Goal: Information Seeking & Learning: Compare options

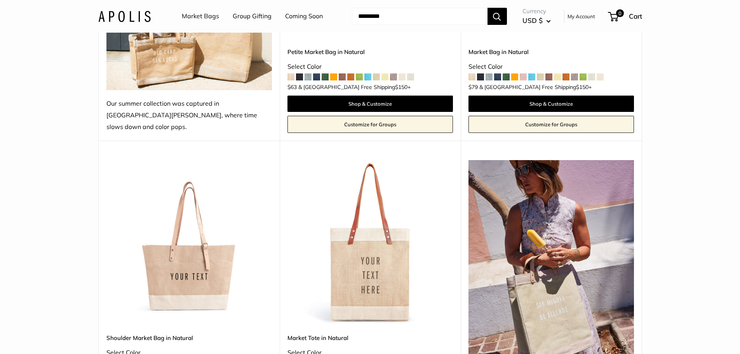
scroll to position [350, 0]
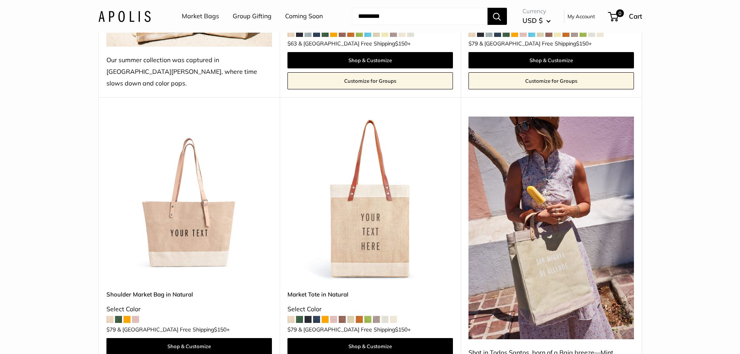
click at [119, 316] on span at bounding box center [118, 319] width 7 height 7
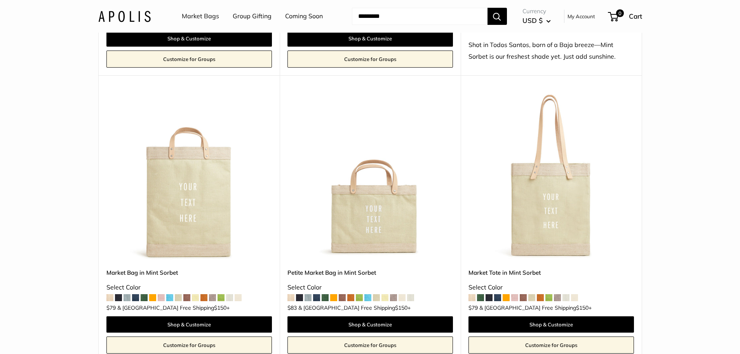
scroll to position [661, 0]
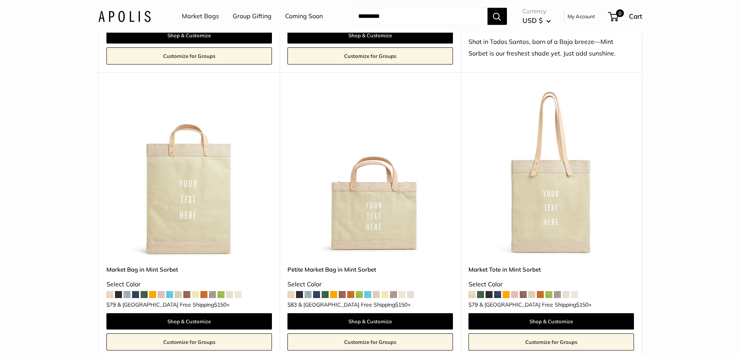
click at [482, 291] on span at bounding box center [480, 294] width 7 height 7
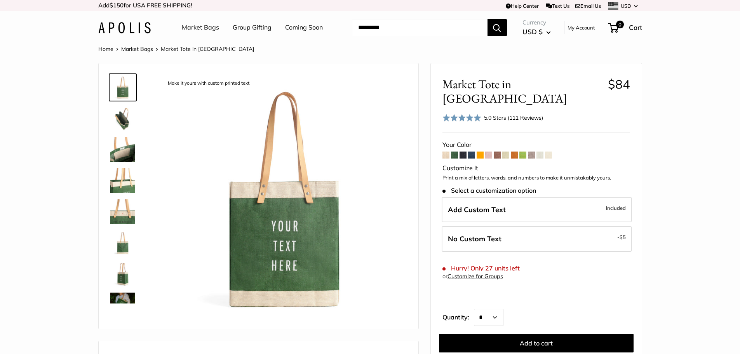
click at [121, 186] on img at bounding box center [122, 180] width 25 height 25
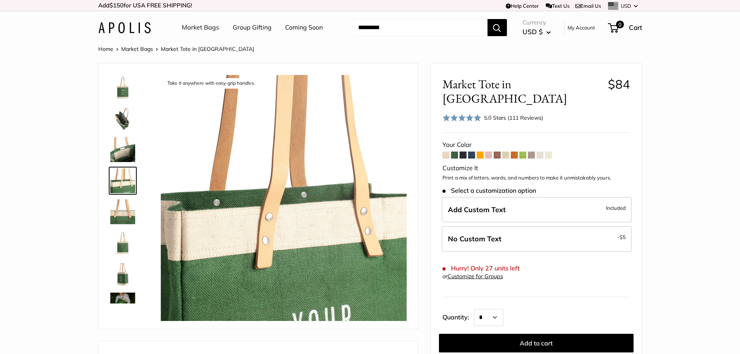
click at [122, 214] on img at bounding box center [122, 211] width 25 height 25
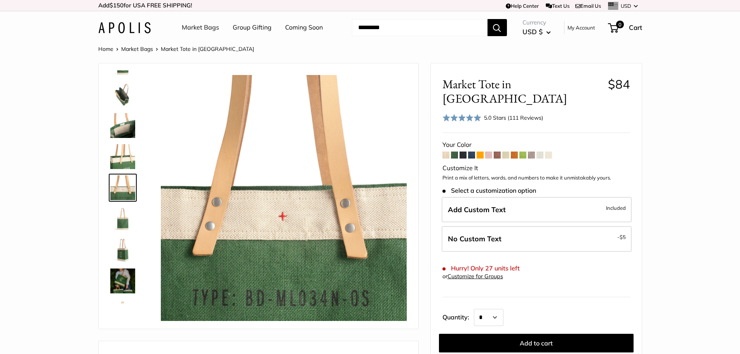
click at [124, 161] on img at bounding box center [122, 156] width 25 height 25
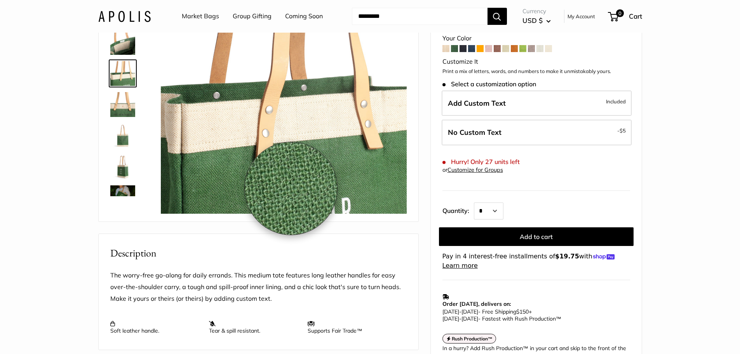
scroll to position [78, 0]
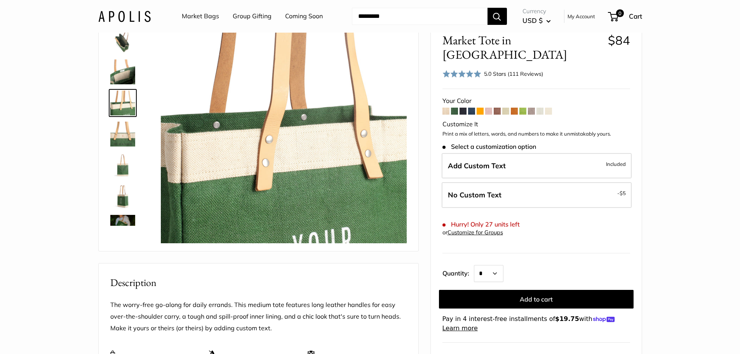
click at [119, 72] on img at bounding box center [122, 71] width 25 height 25
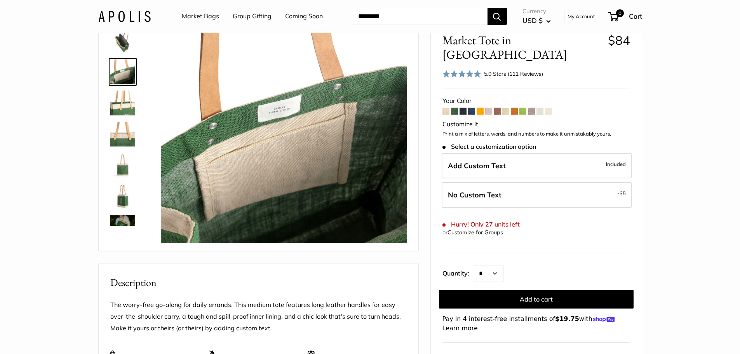
click at [465, 108] on span at bounding box center [463, 111] width 7 height 7
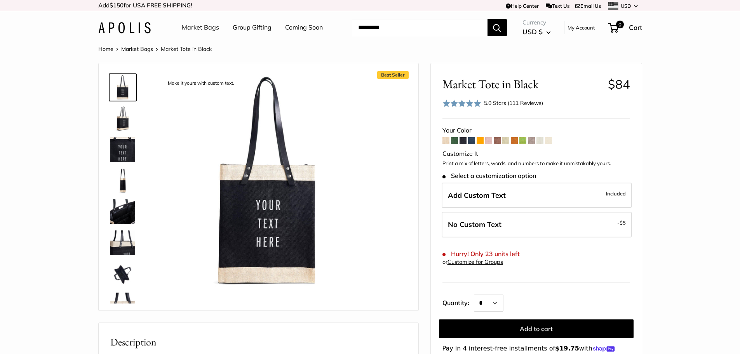
click at [524, 140] on span at bounding box center [523, 140] width 7 height 7
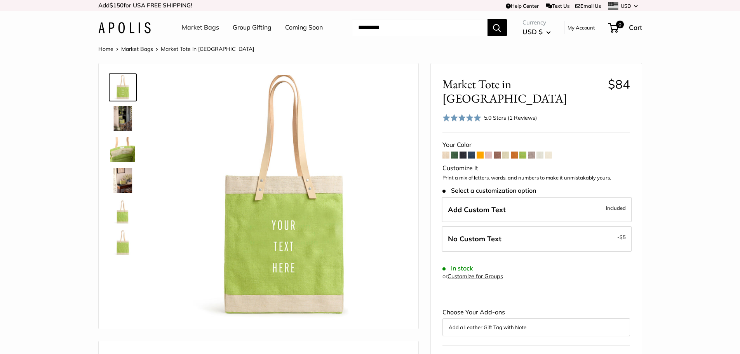
click at [456, 152] on span at bounding box center [454, 155] width 7 height 7
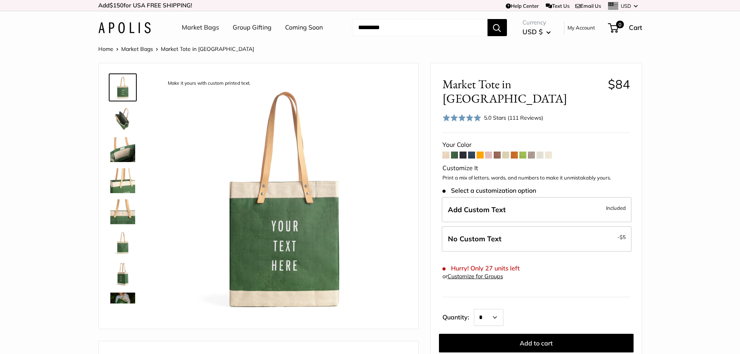
click at [304, 25] on link "Coming Soon" at bounding box center [304, 28] width 38 height 12
